Goal: Navigation & Orientation: Go to known website

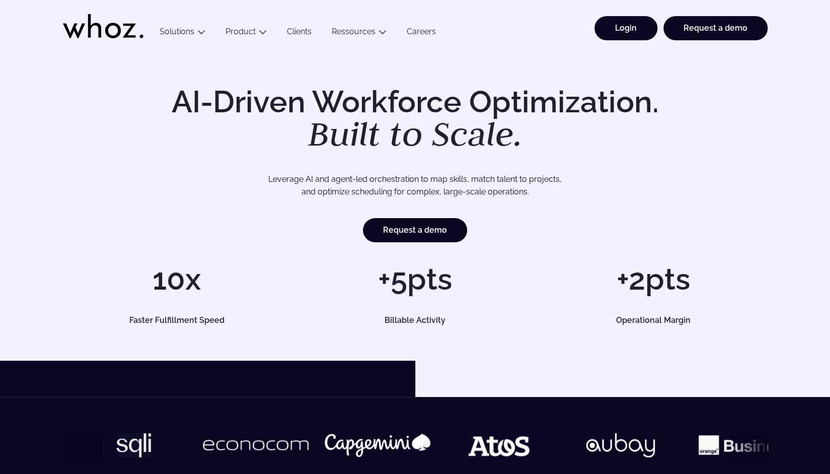
click at [650, 31] on link "Login" at bounding box center [626, 28] width 63 height 24
click at [645, 22] on link "Login" at bounding box center [626, 28] width 63 height 24
